Goal: Browse casually: Explore the website without a specific task or goal

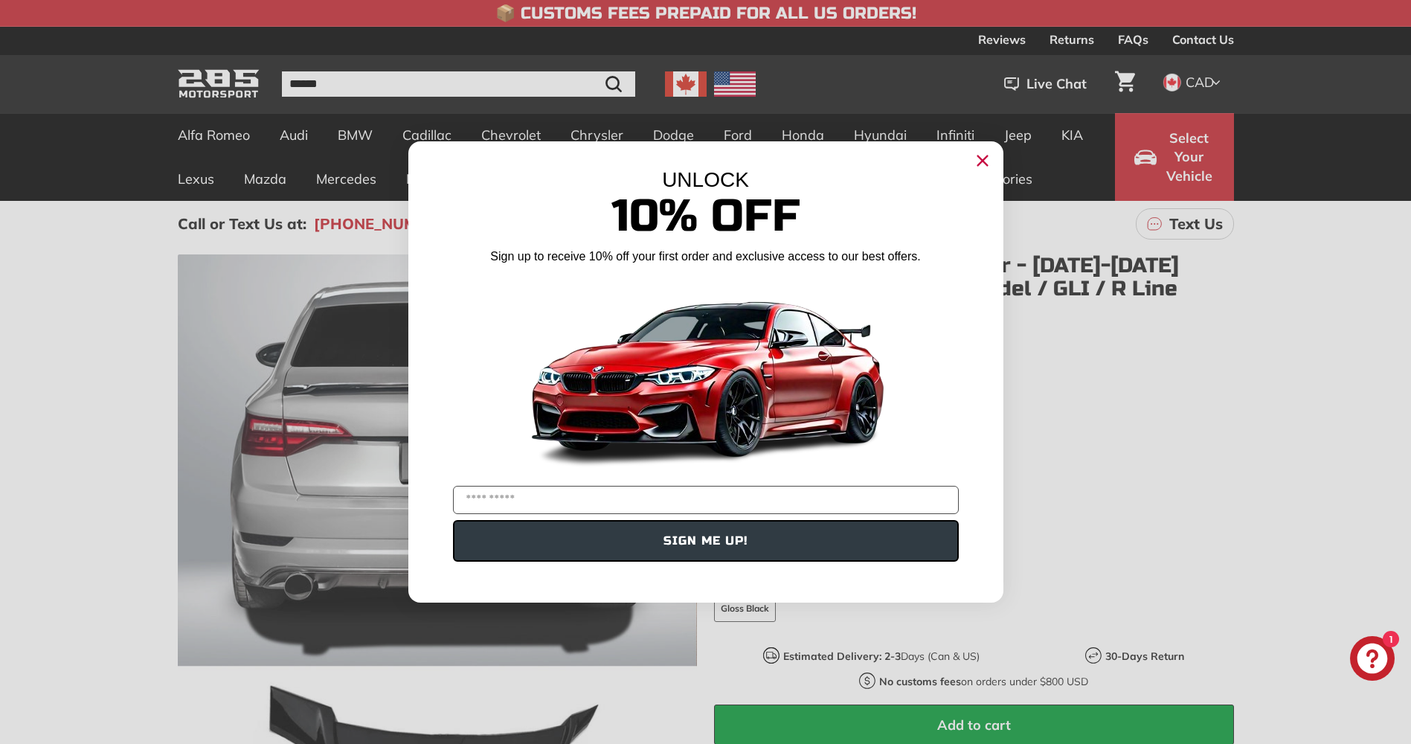
click at [984, 160] on icon "Close dialog" at bounding box center [983, 161] width 10 height 10
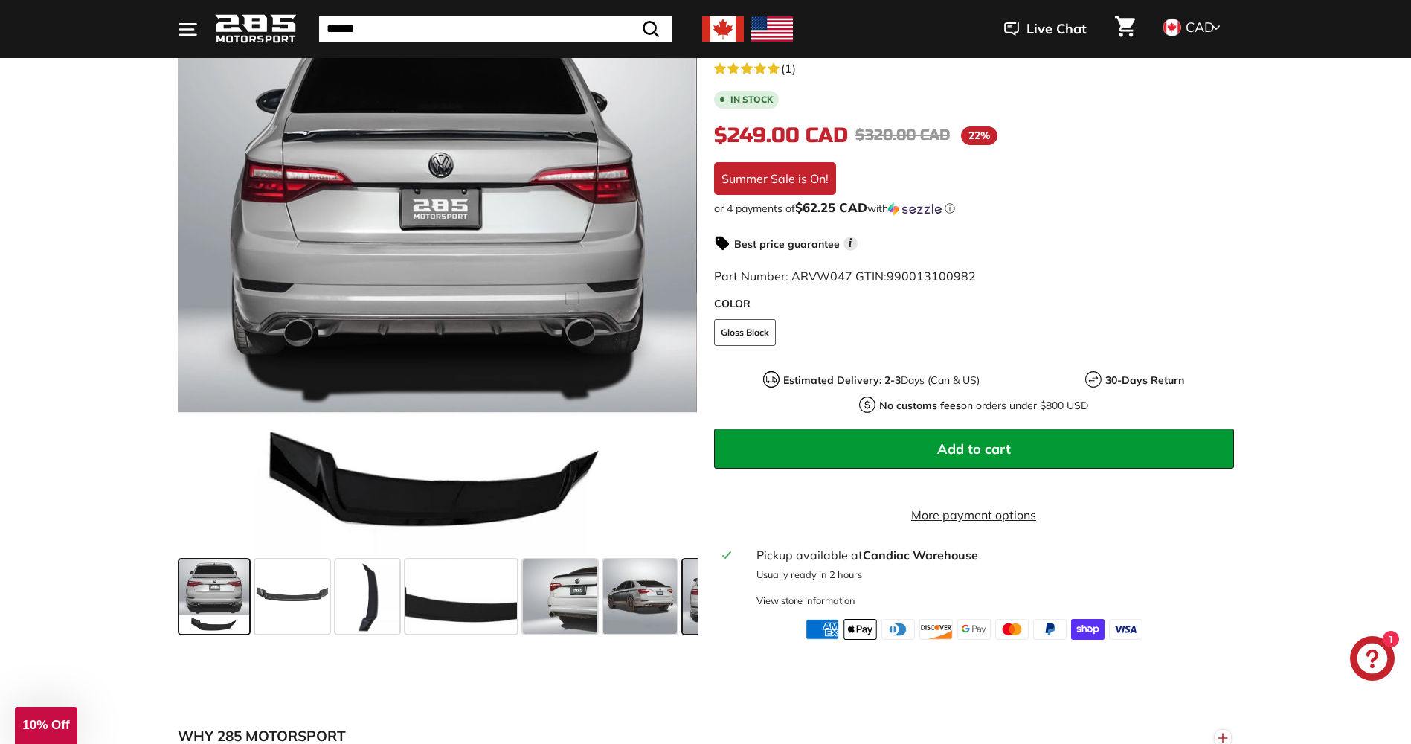
scroll to position [298, 0]
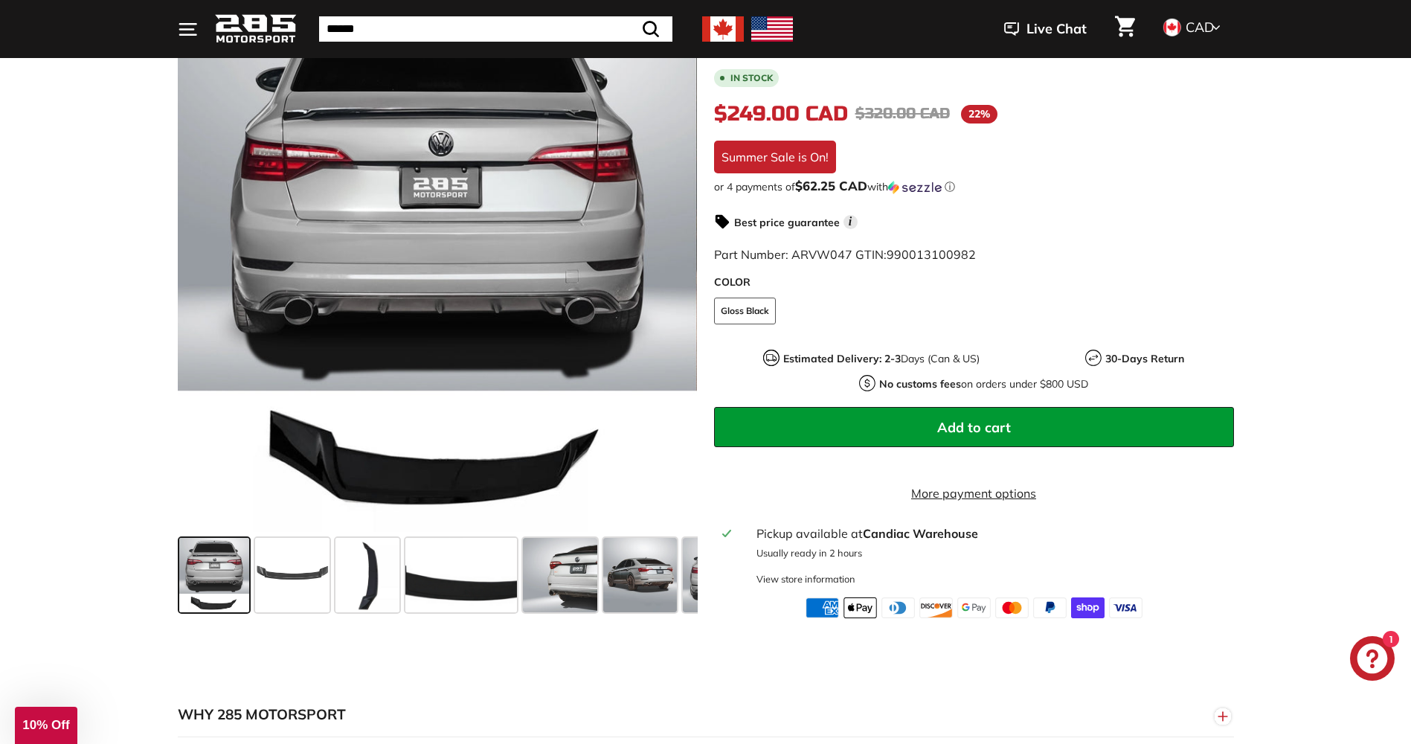
click at [211, 564] on span at bounding box center [214, 575] width 70 height 74
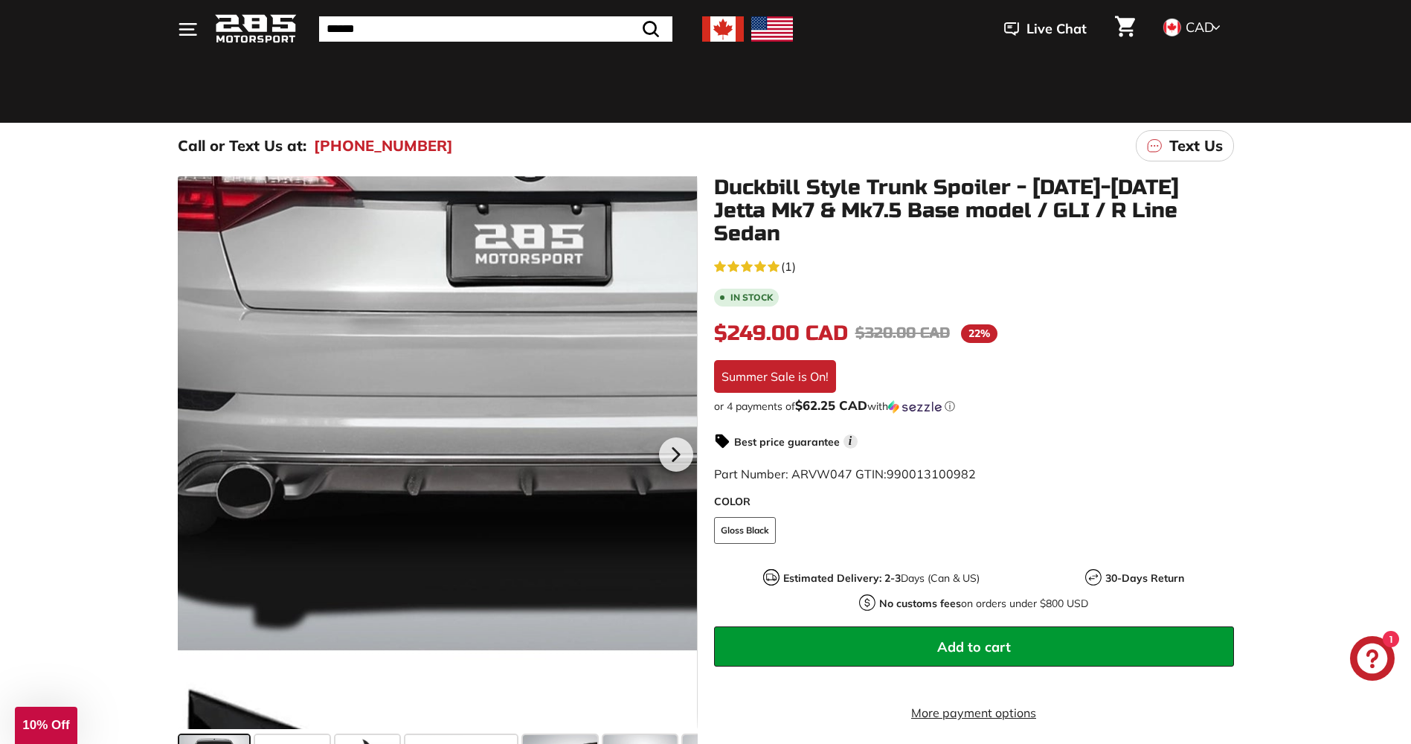
scroll to position [74, 0]
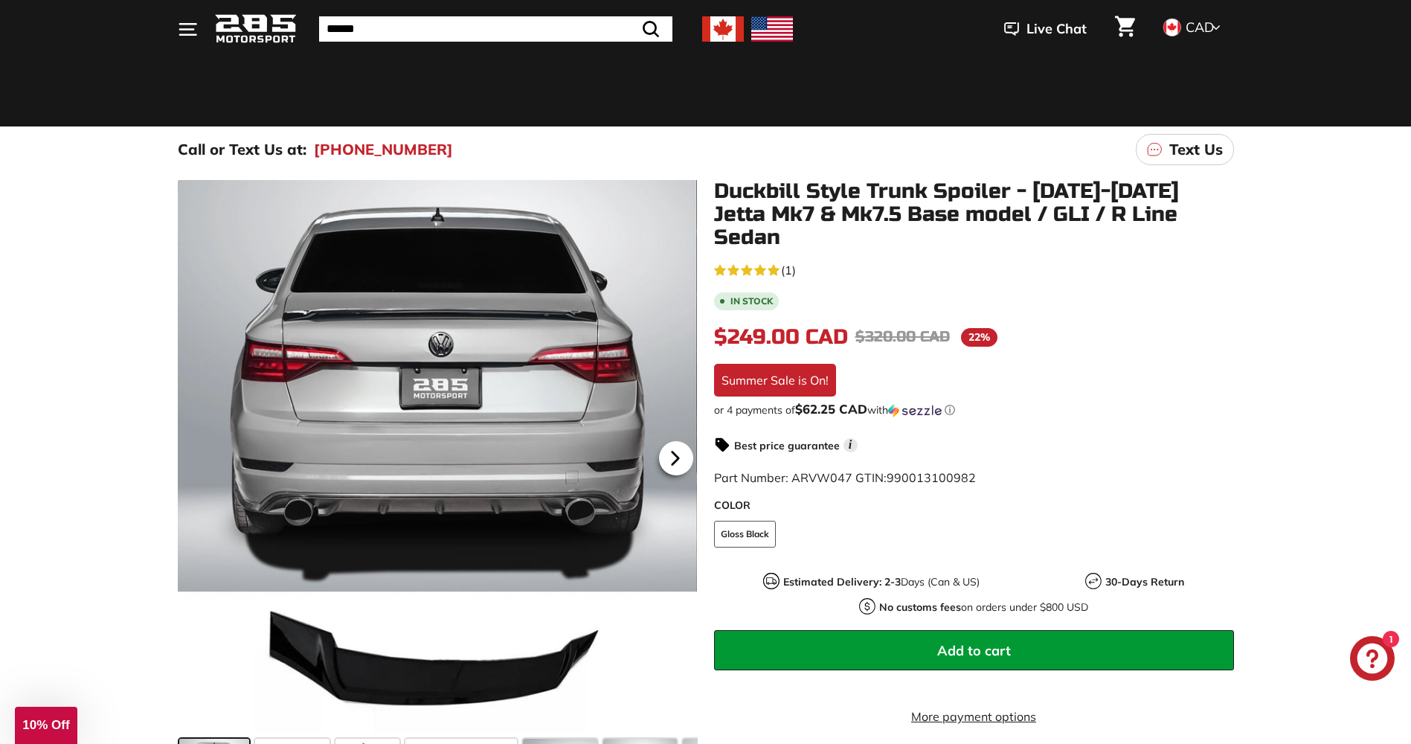
click at [673, 453] on icon at bounding box center [675, 458] width 6 height 13
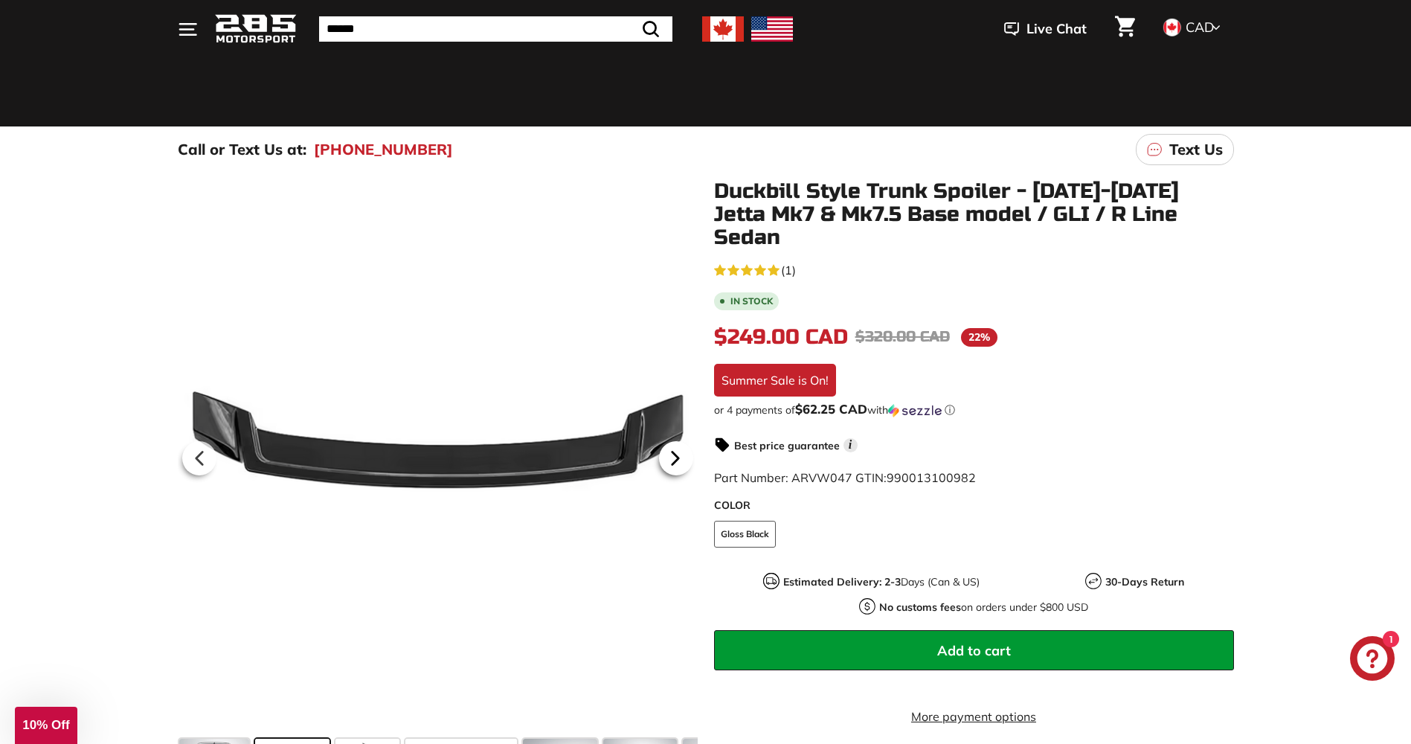
click at [673, 453] on icon at bounding box center [675, 458] width 6 height 13
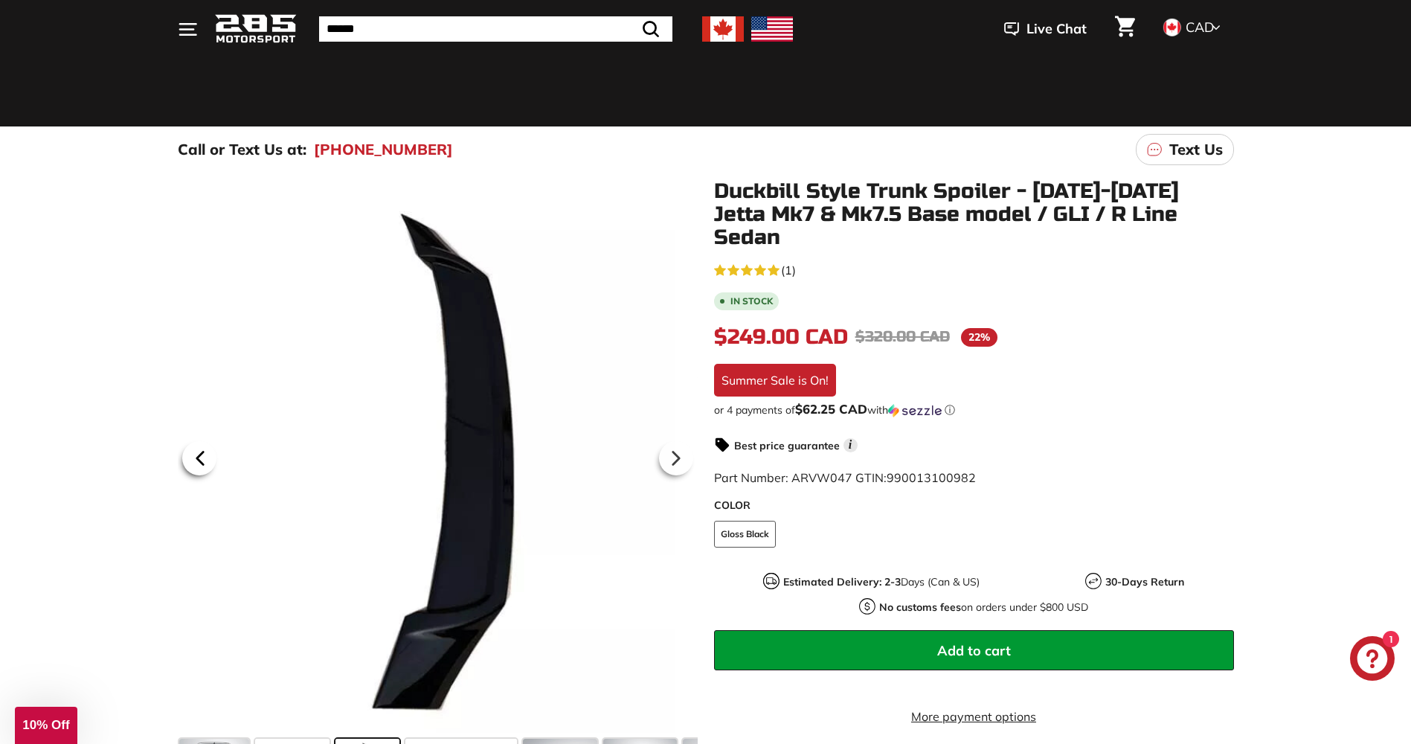
click at [202, 453] on icon at bounding box center [199, 458] width 6 height 13
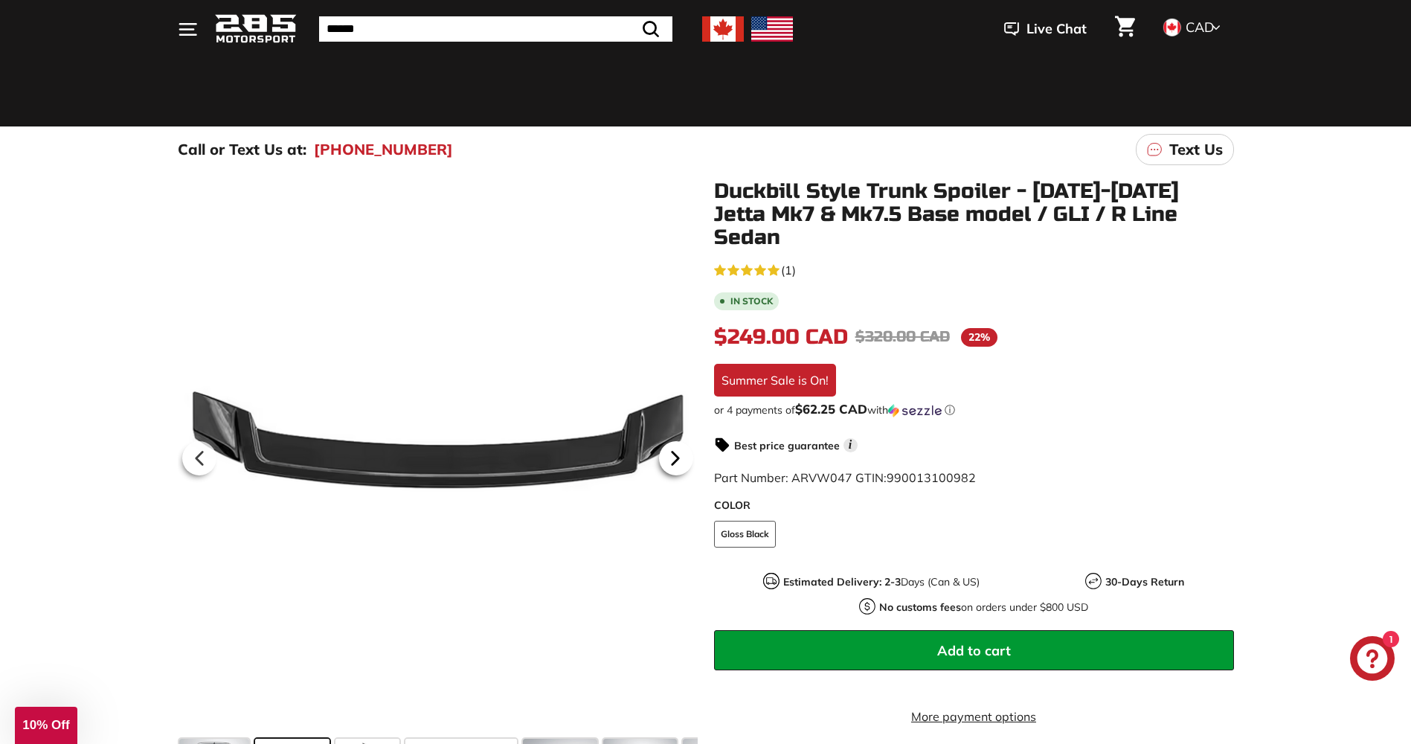
click at [675, 449] on icon at bounding box center [675, 458] width 34 height 34
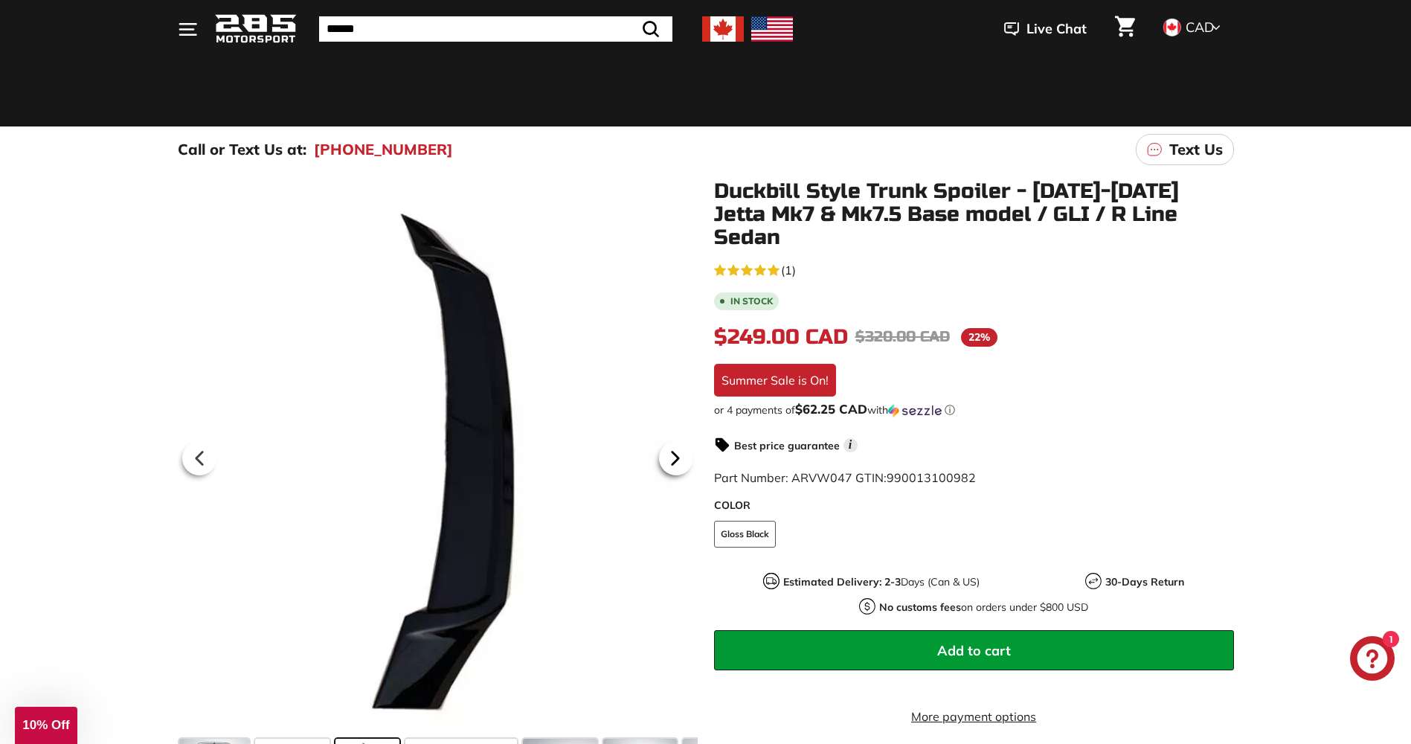
click at [675, 449] on icon at bounding box center [675, 458] width 34 height 34
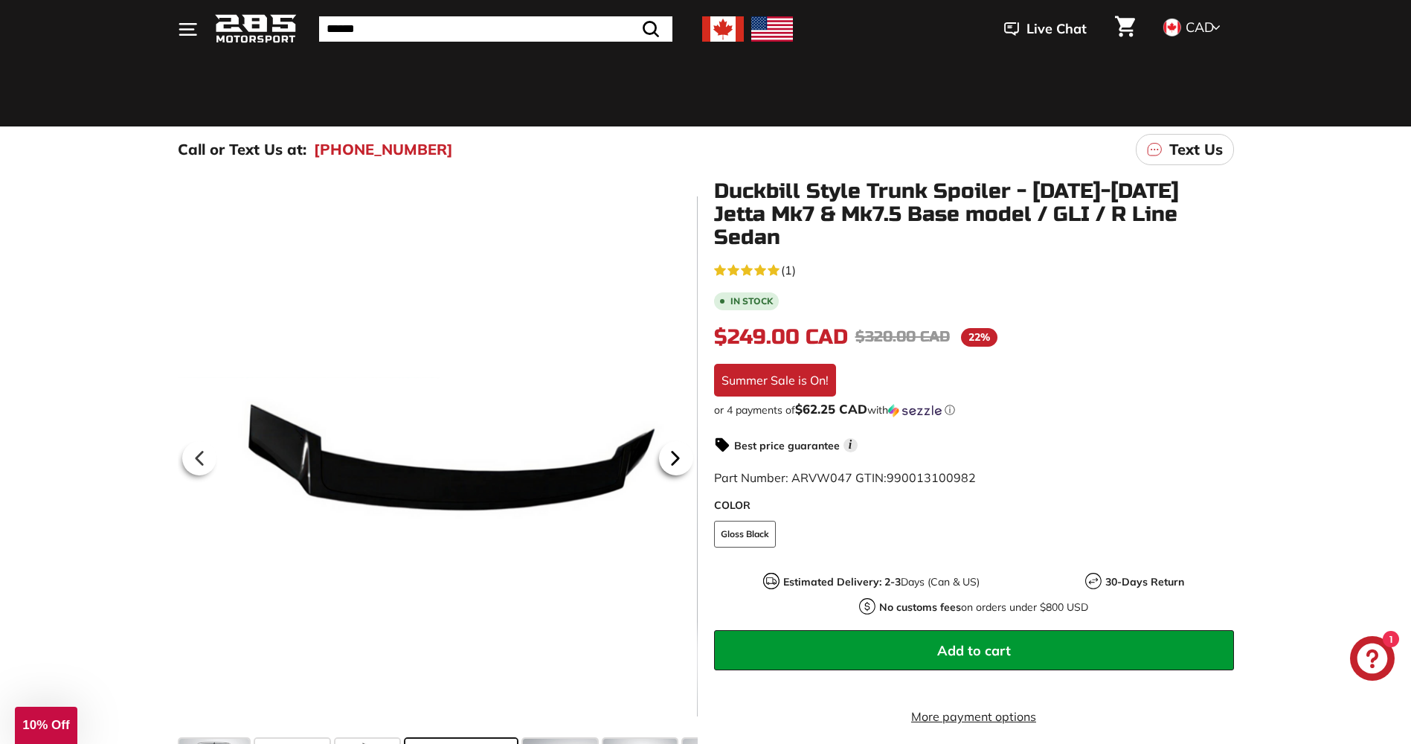
click at [675, 449] on icon at bounding box center [675, 458] width 34 height 34
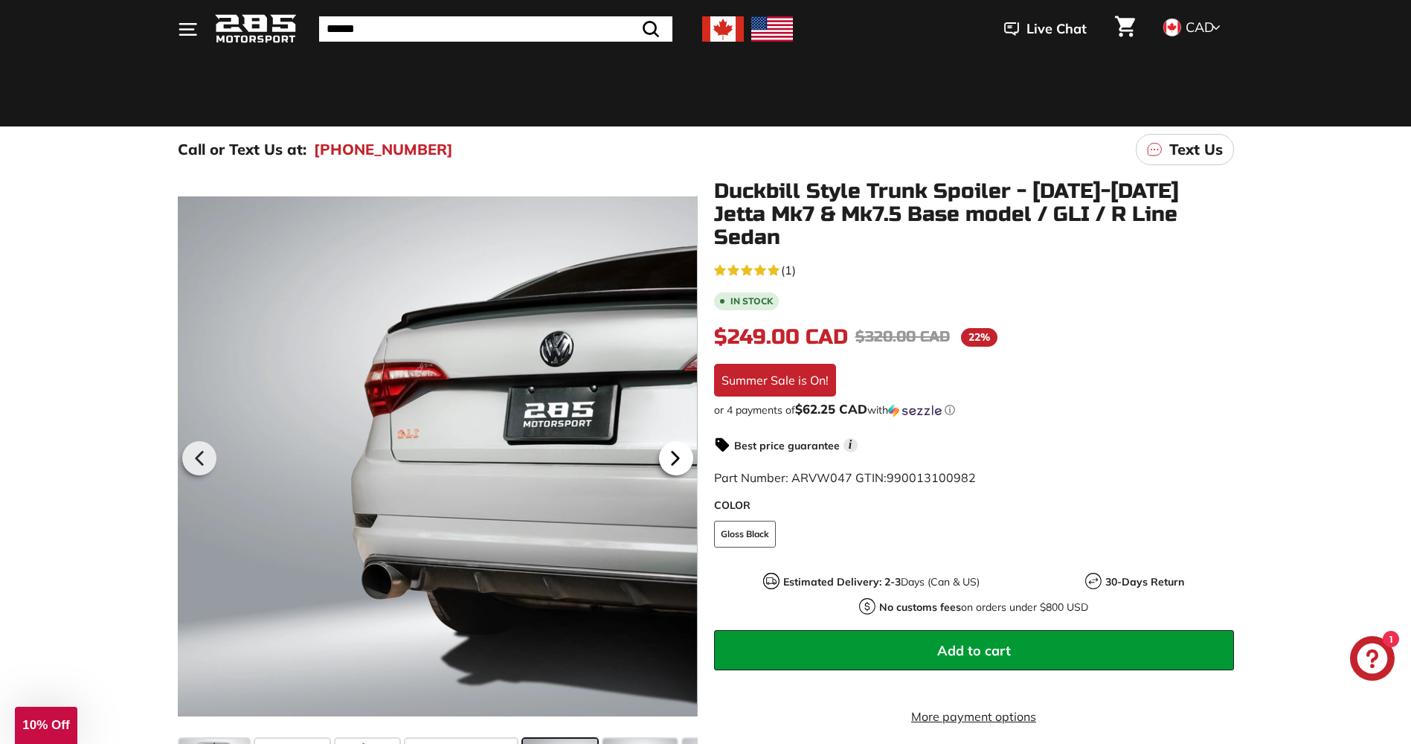
click at [680, 455] on icon at bounding box center [675, 458] width 34 height 34
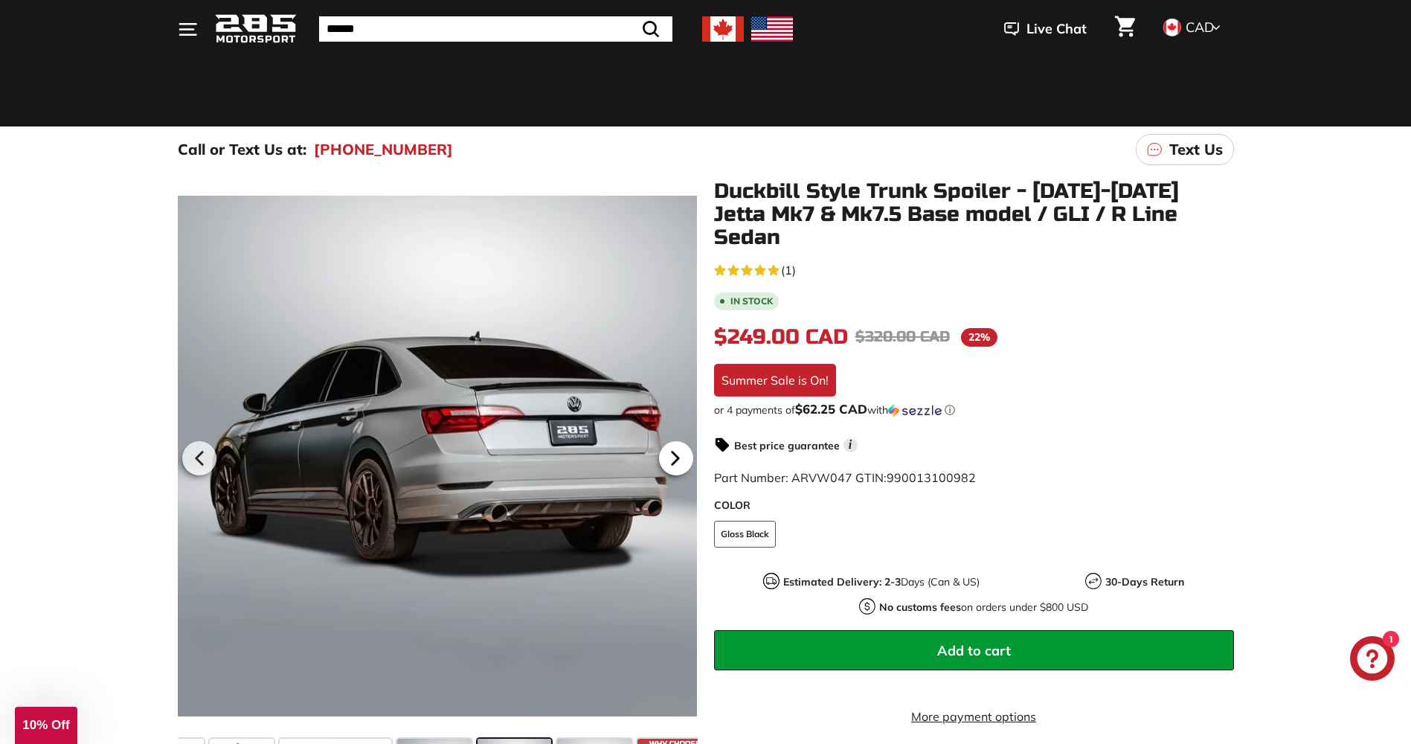
scroll to position [0, 144]
click at [680, 454] on icon at bounding box center [675, 458] width 34 height 34
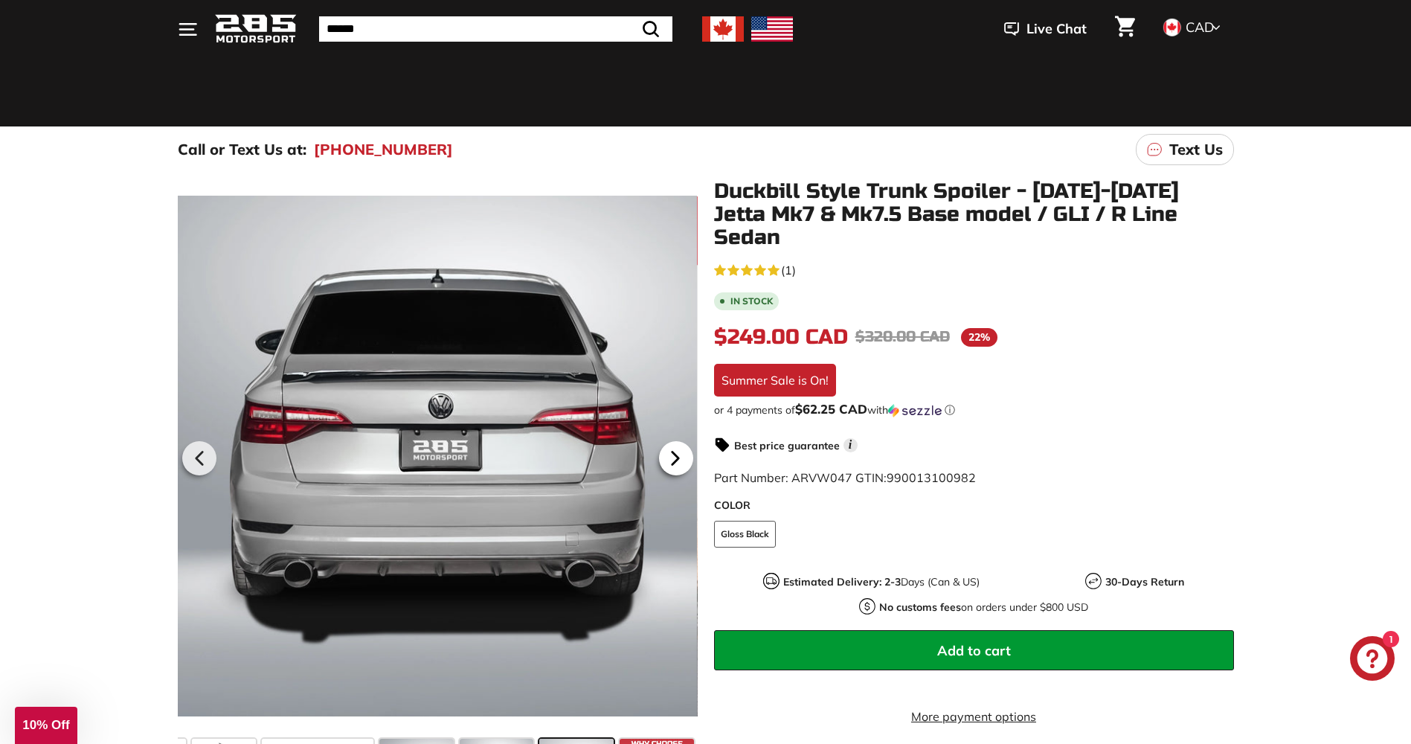
click at [680, 454] on icon at bounding box center [675, 458] width 34 height 34
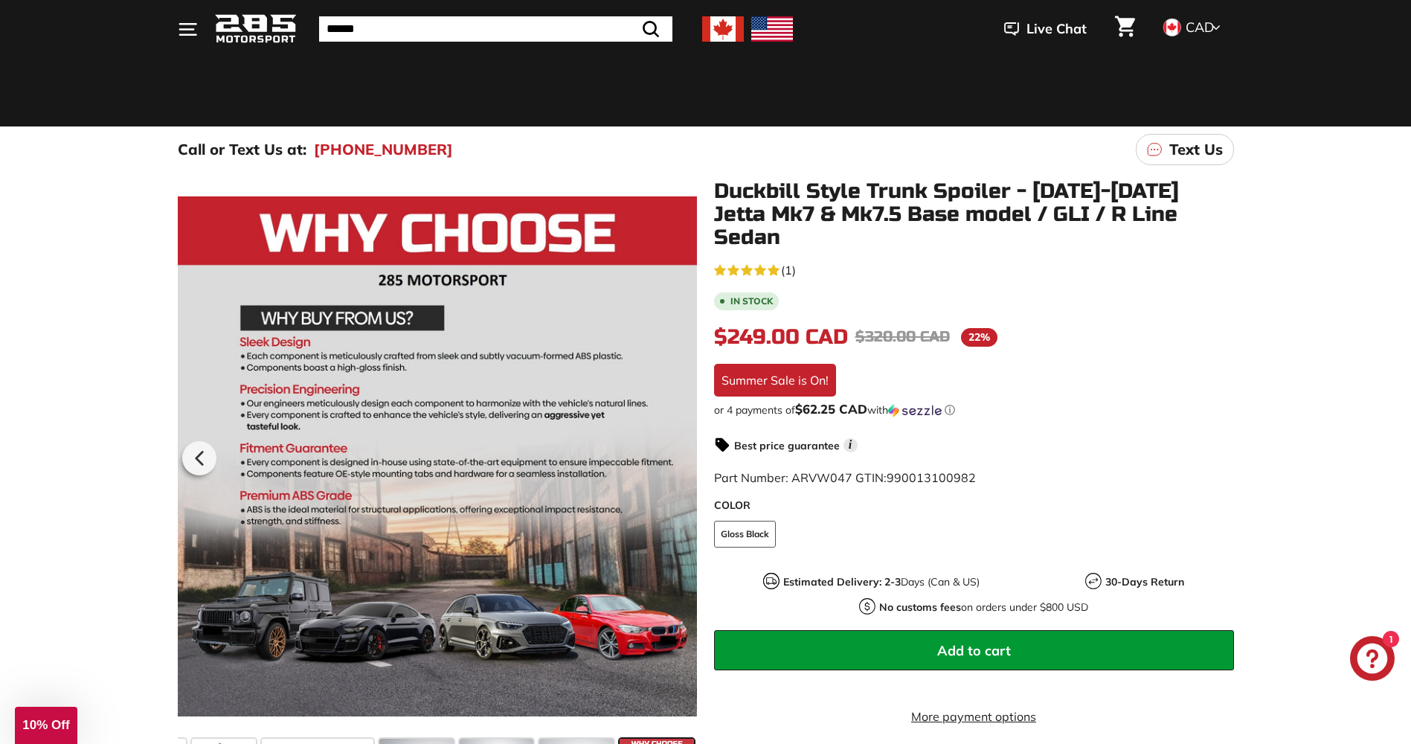
click at [680, 454] on div at bounding box center [437, 456] width 520 height 553
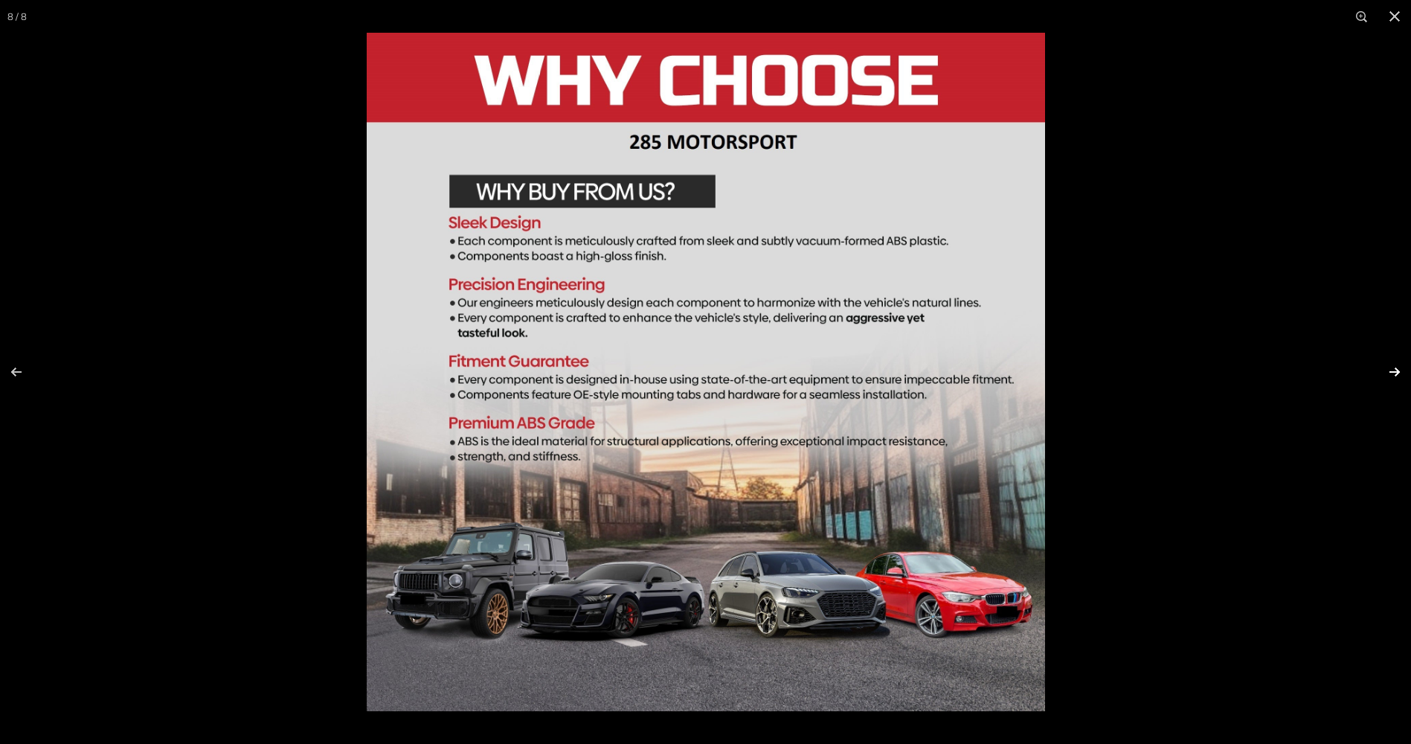
click at [1385, 367] on button at bounding box center [1385, 372] width 52 height 74
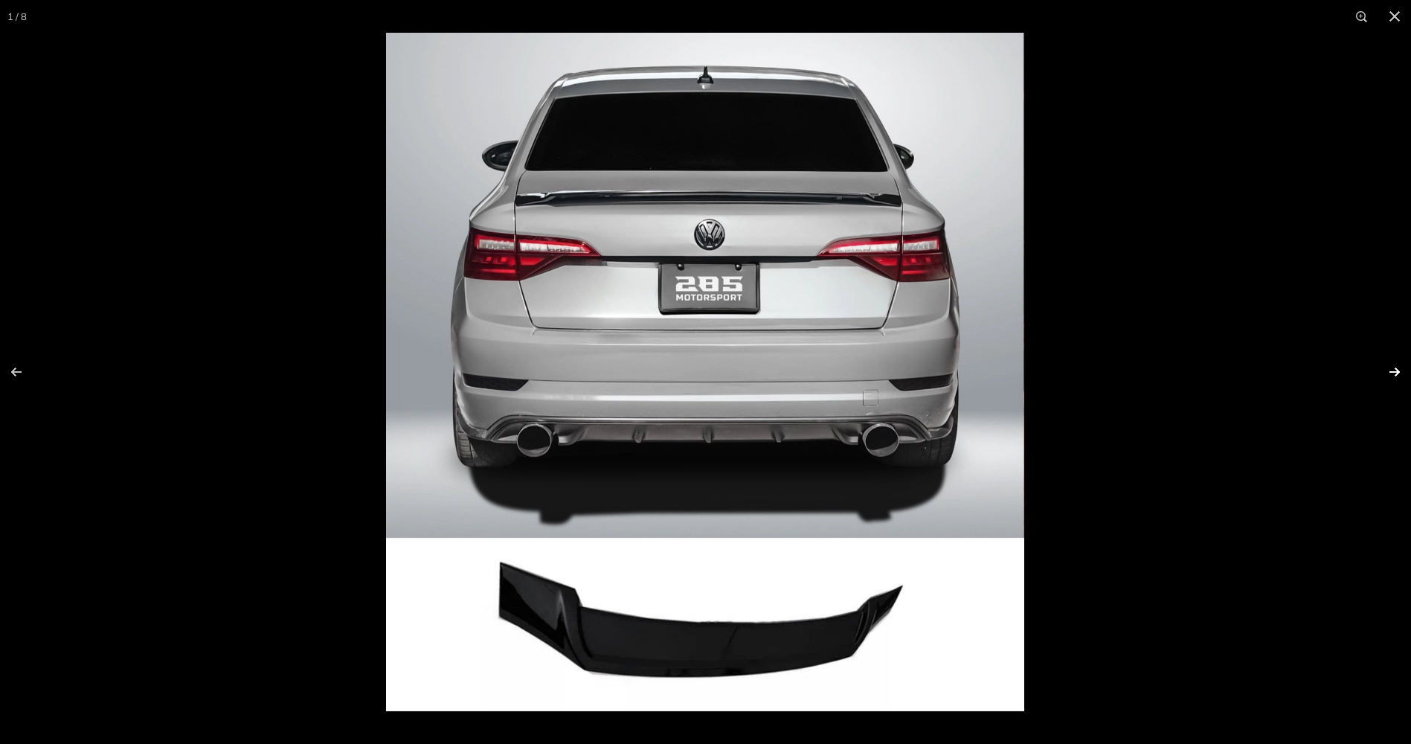
scroll to position [0, 0]
click at [1396, 376] on button at bounding box center [1385, 372] width 52 height 74
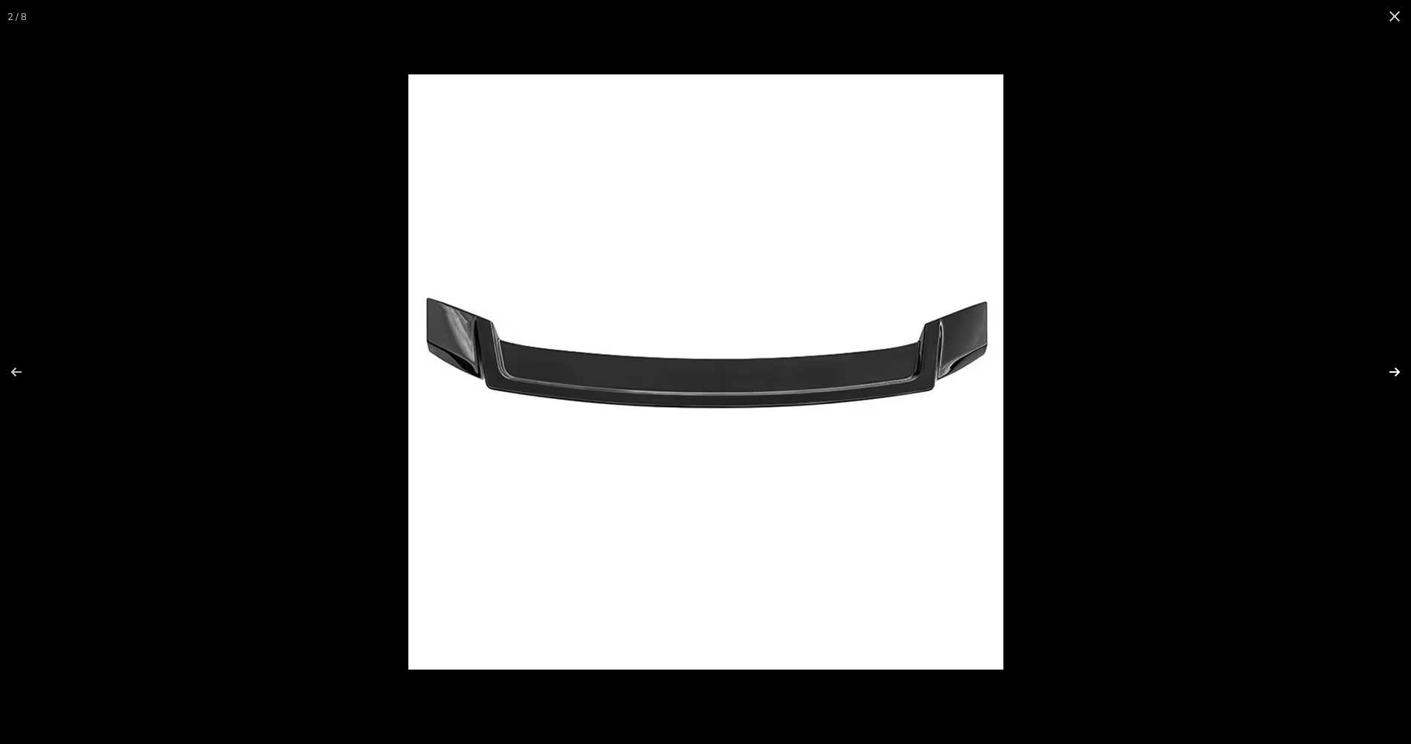
click at [1396, 376] on button at bounding box center [1385, 372] width 52 height 74
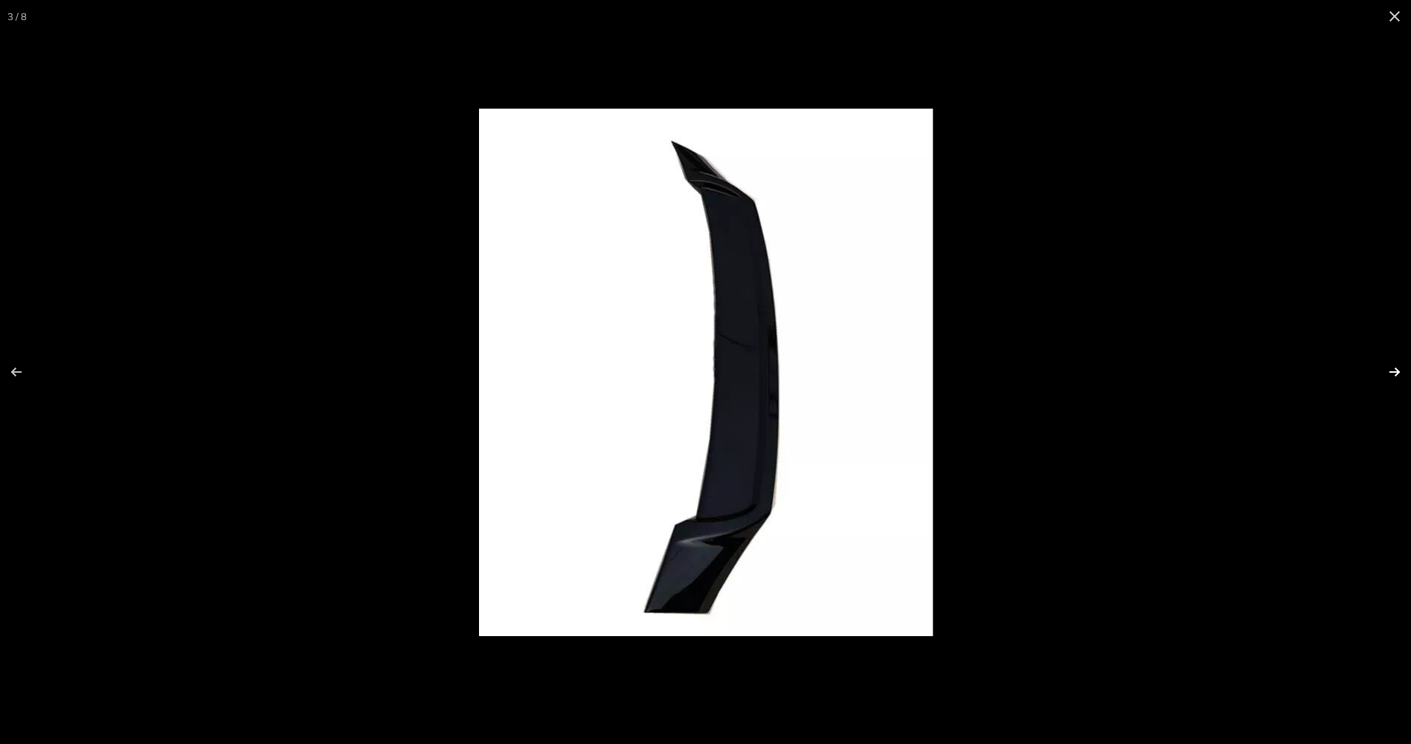
click at [1396, 376] on button at bounding box center [1385, 372] width 52 height 74
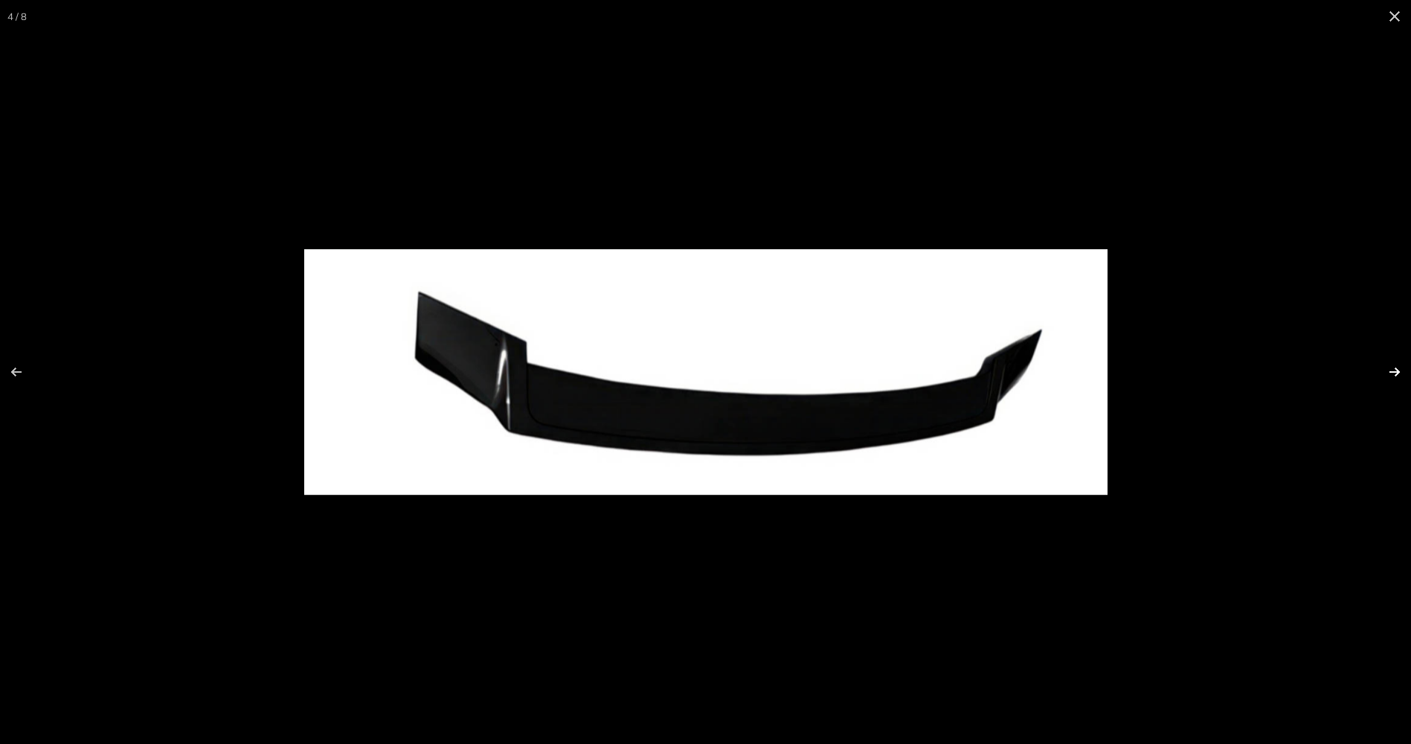
click at [1396, 376] on button at bounding box center [1385, 372] width 52 height 74
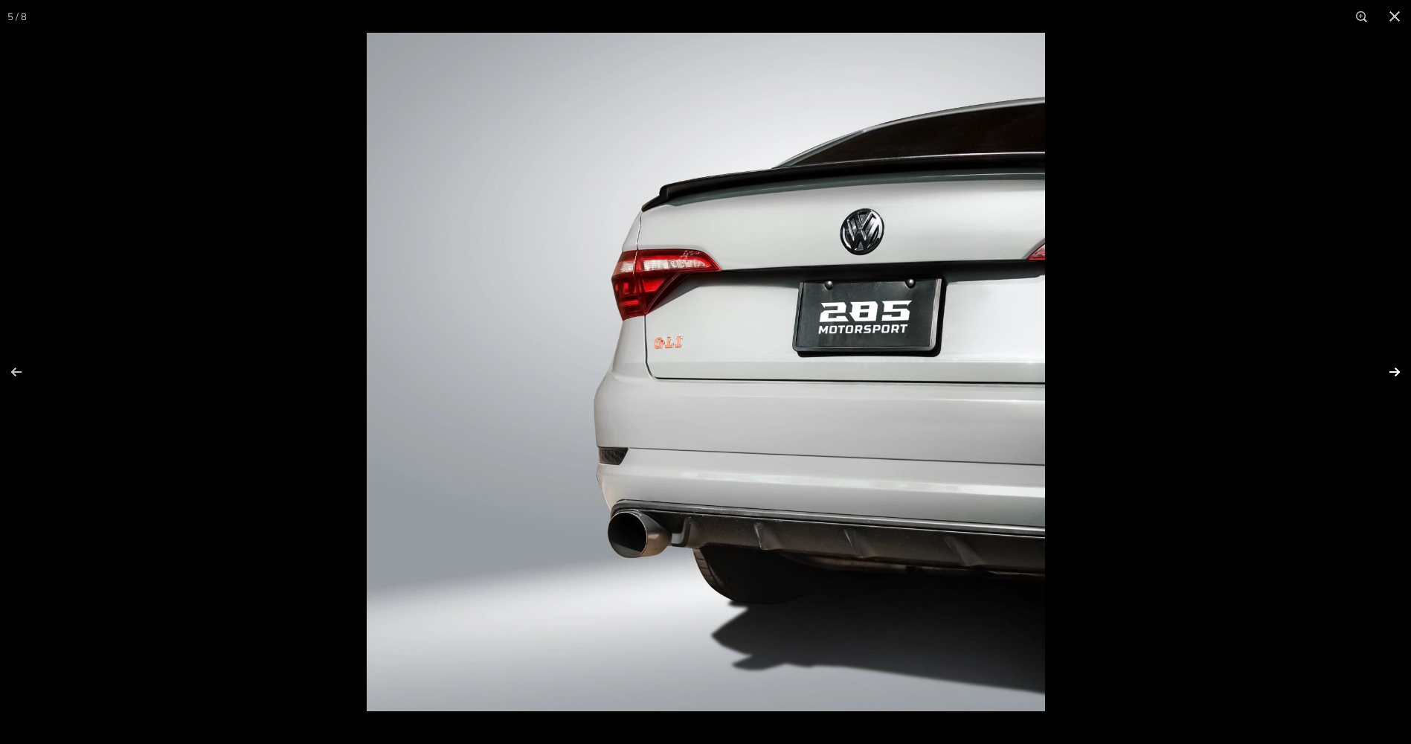
click at [1396, 376] on button at bounding box center [1385, 372] width 52 height 74
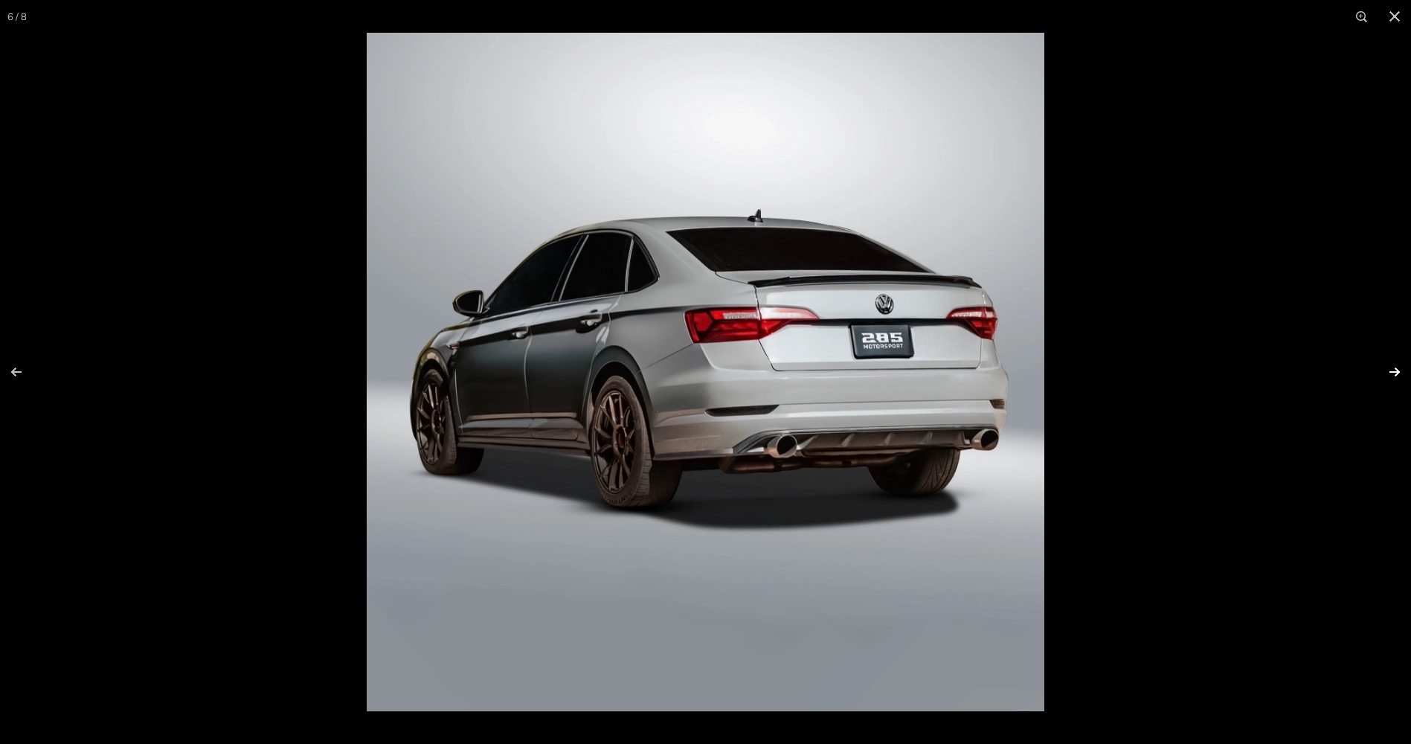
scroll to position [0, 144]
click at [1396, 376] on button at bounding box center [1385, 372] width 52 height 74
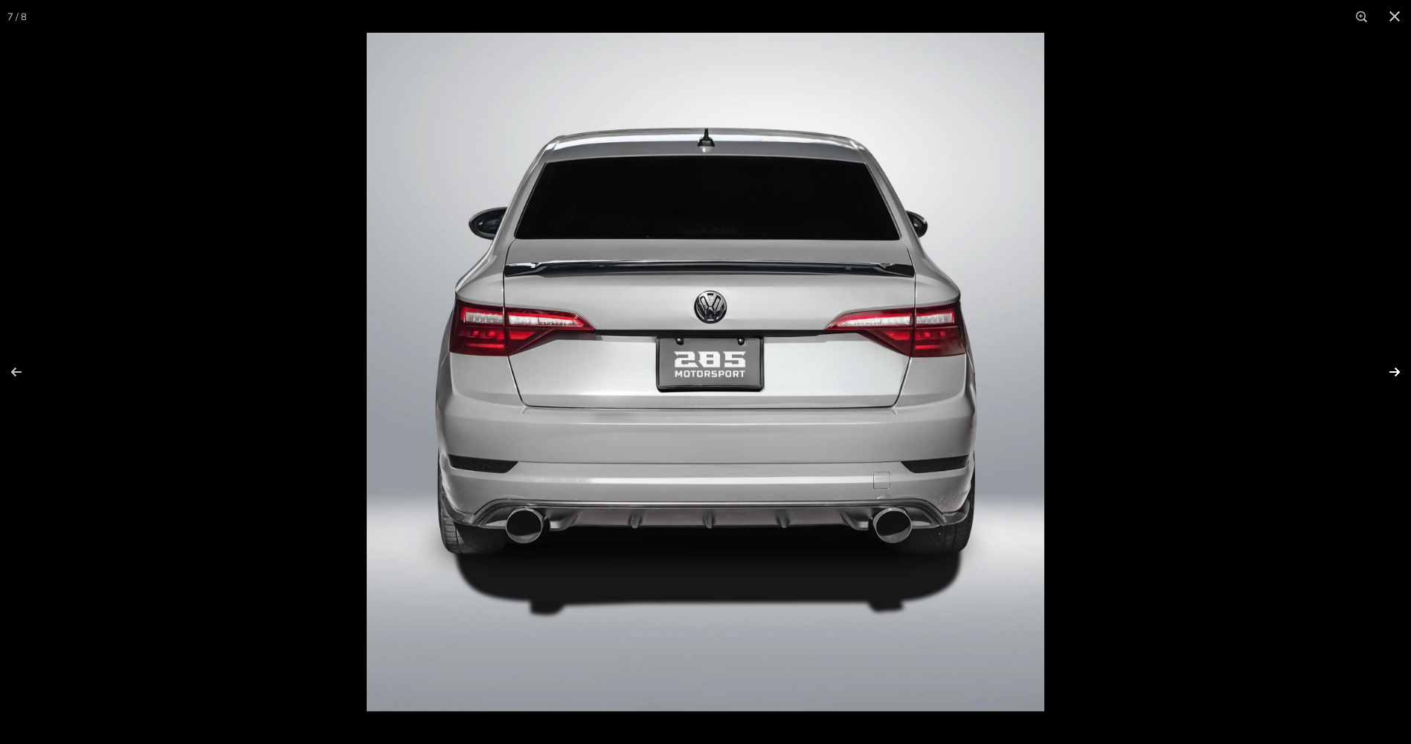
click at [1396, 376] on button at bounding box center [1385, 372] width 52 height 74
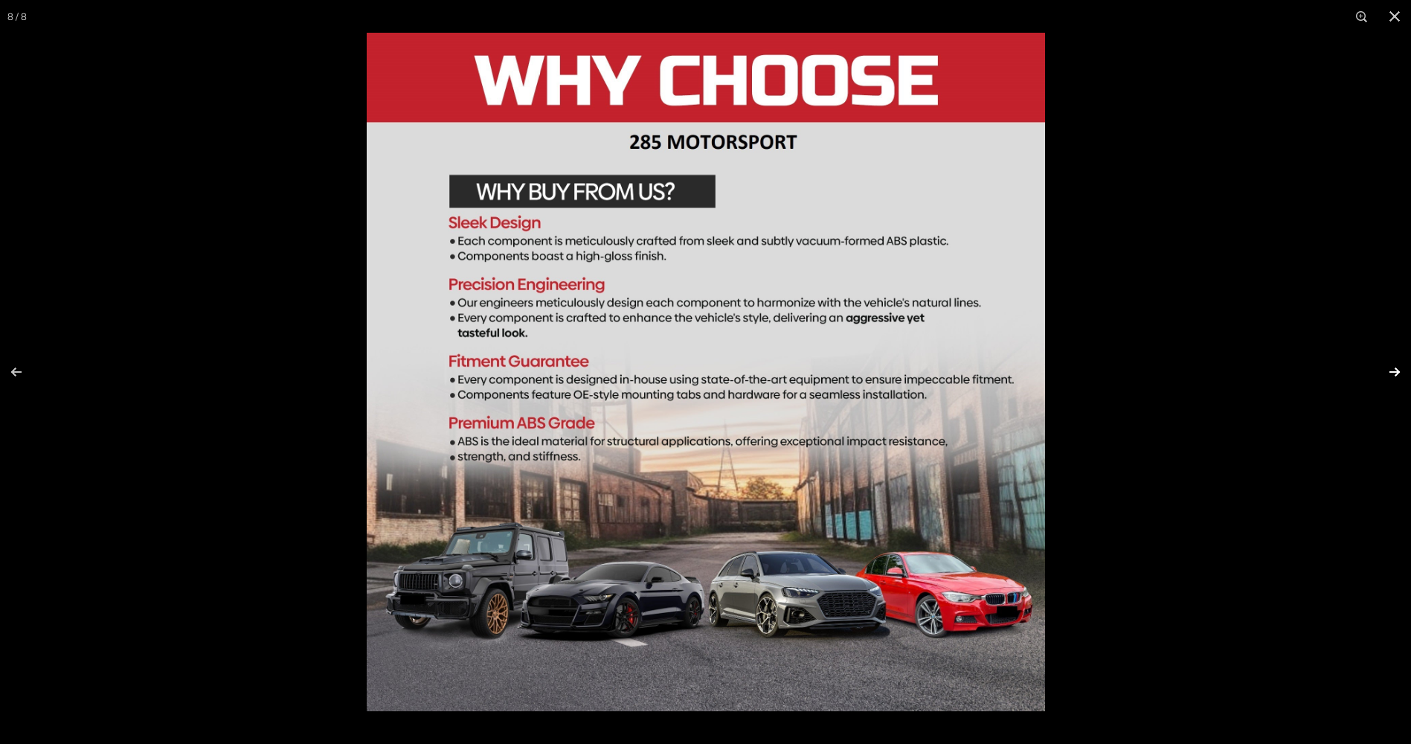
click at [1396, 369] on button at bounding box center [1385, 372] width 52 height 74
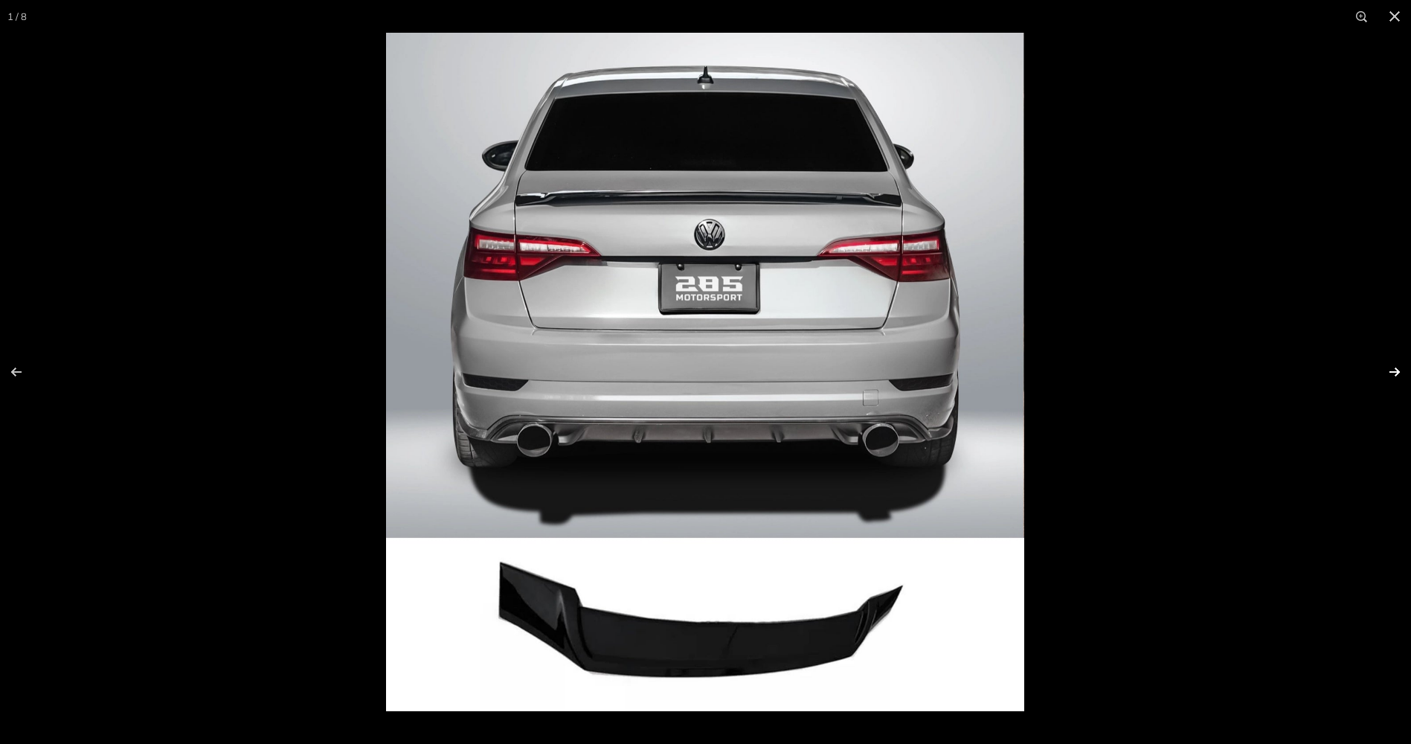
scroll to position [0, 0]
click at [1396, 369] on button at bounding box center [1385, 372] width 52 height 74
